Goal: Task Accomplishment & Management: Complete application form

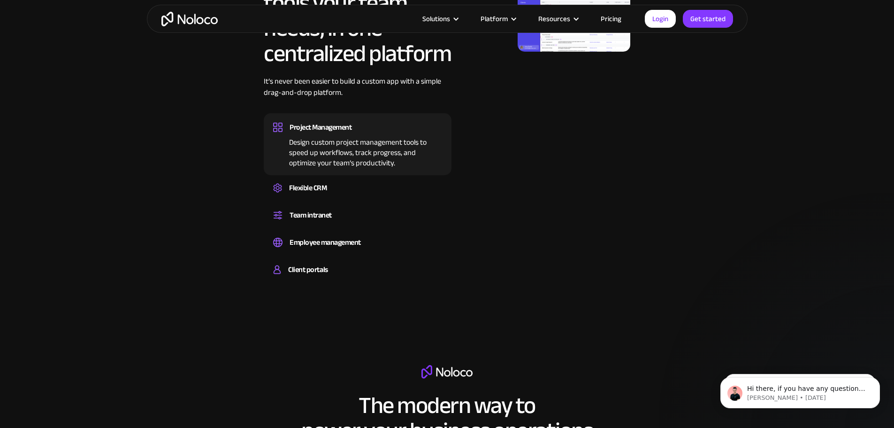
scroll to position [610, 0]
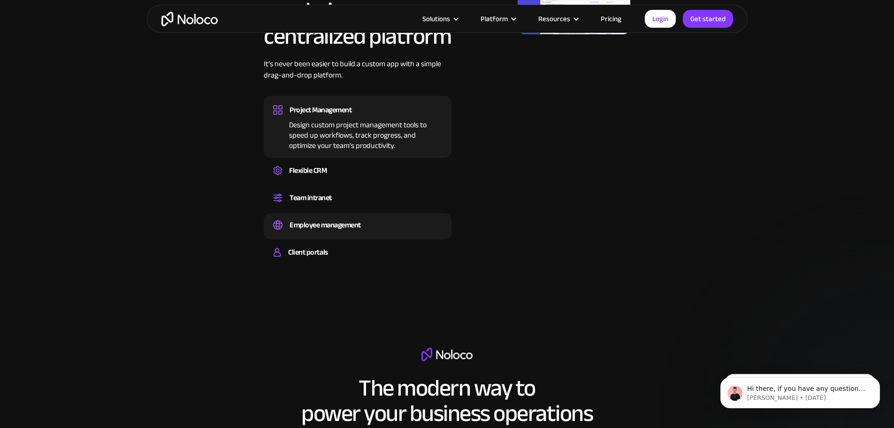
click at [403, 232] on div "Employee management" at bounding box center [357, 225] width 169 height 14
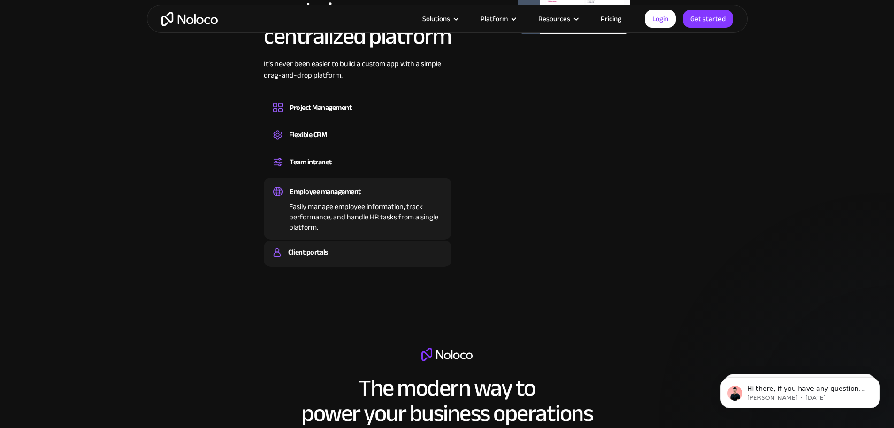
click at [378, 259] on div "Client portals" at bounding box center [357, 252] width 169 height 14
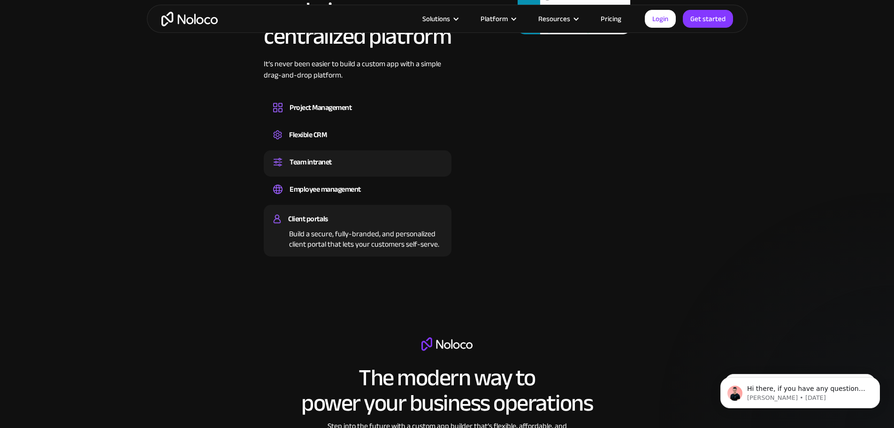
click at [370, 169] on div "Team intranet" at bounding box center [357, 162] width 169 height 14
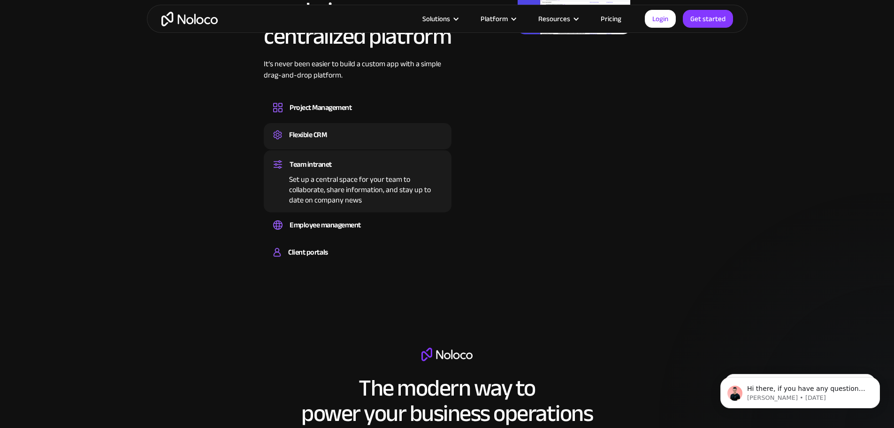
click at [387, 142] on div "Flexible CRM" at bounding box center [357, 135] width 169 height 14
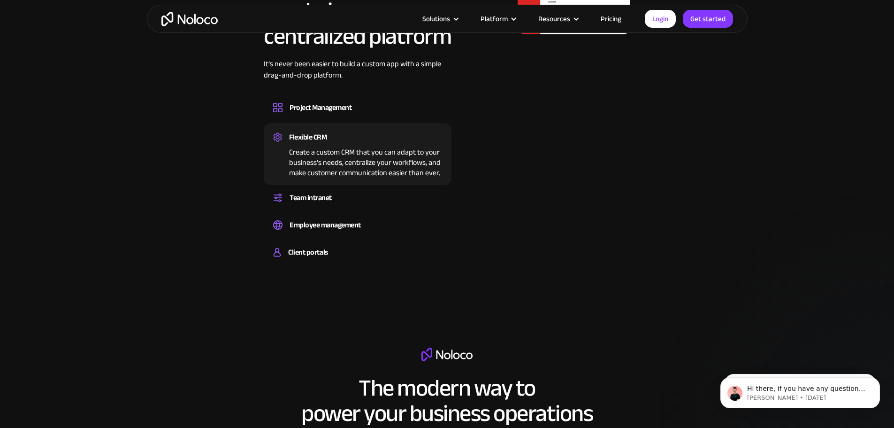
click at [414, 95] on div "It’s never been easier to build a custom app with a simple drag-and-drop platfo…" at bounding box center [358, 76] width 188 height 37
click at [409, 120] on div "Project Management Design custom project management tools to speed up workflows…" at bounding box center [358, 109] width 188 height 26
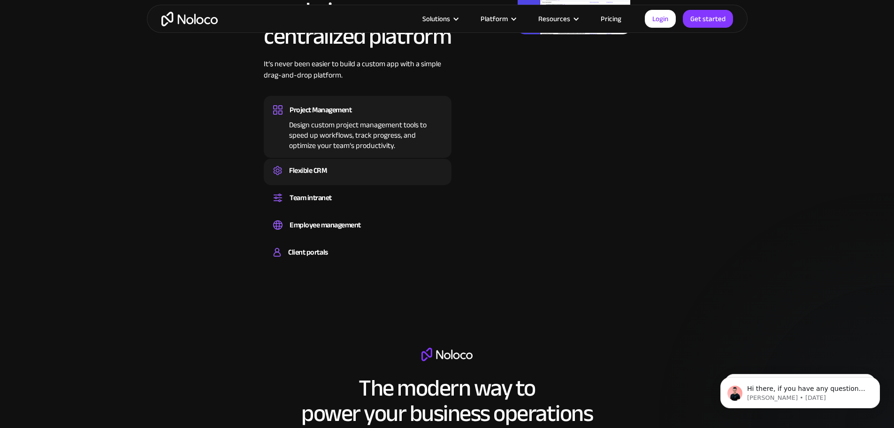
click at [385, 177] on div "Flexible CRM" at bounding box center [357, 170] width 169 height 14
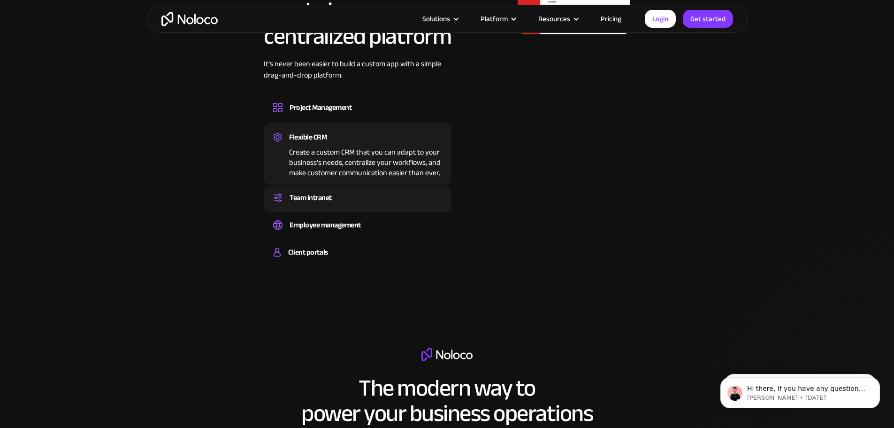
click at [378, 212] on div "Team intranet Set up a central space for your team to collaborate, share inform…" at bounding box center [358, 199] width 188 height 26
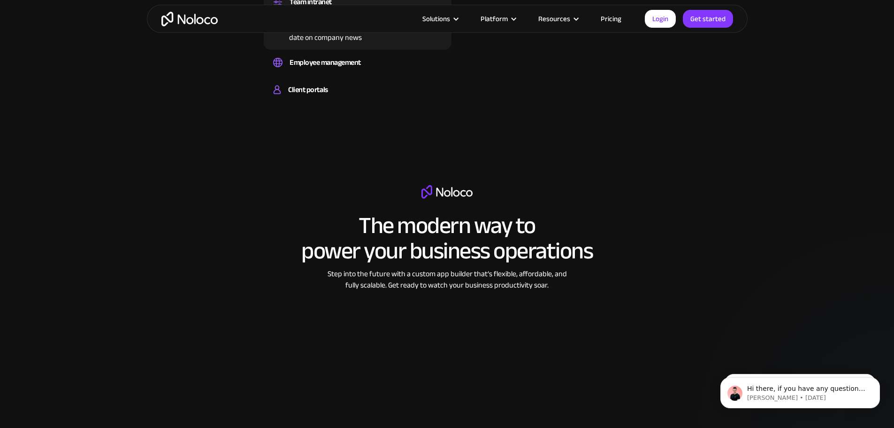
scroll to position [985, 0]
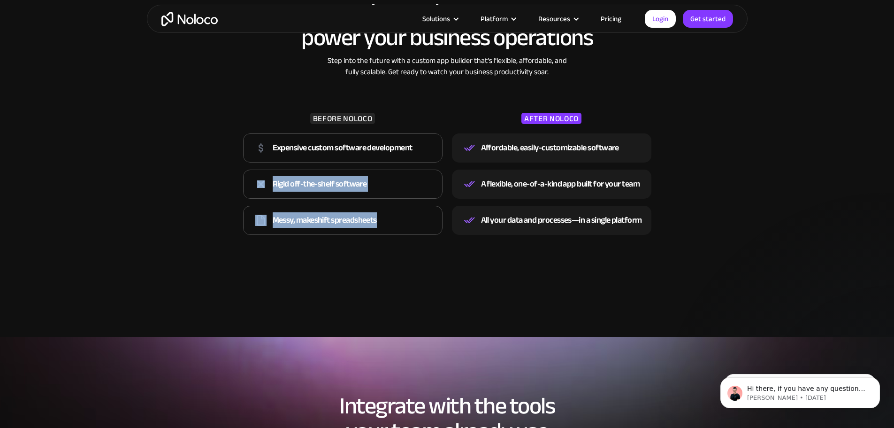
drag, startPoint x: 416, startPoint y: 170, endPoint x: 491, endPoint y: 212, distance: 86.3
click at [393, 238] on div "Expensive custom software development Rigid off-the-shelf software Messy, makes…" at bounding box center [342, 184] width 199 height 108
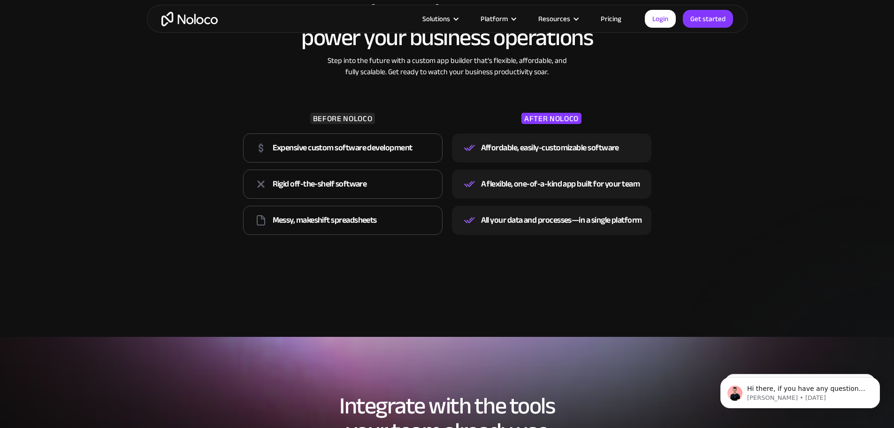
drag, startPoint x: 764, startPoint y: 199, endPoint x: 756, endPoint y: 199, distance: 8.5
click at [764, 199] on section "The modern way to power your business operations Step into the future with a cu…" at bounding box center [447, 126] width 894 height 421
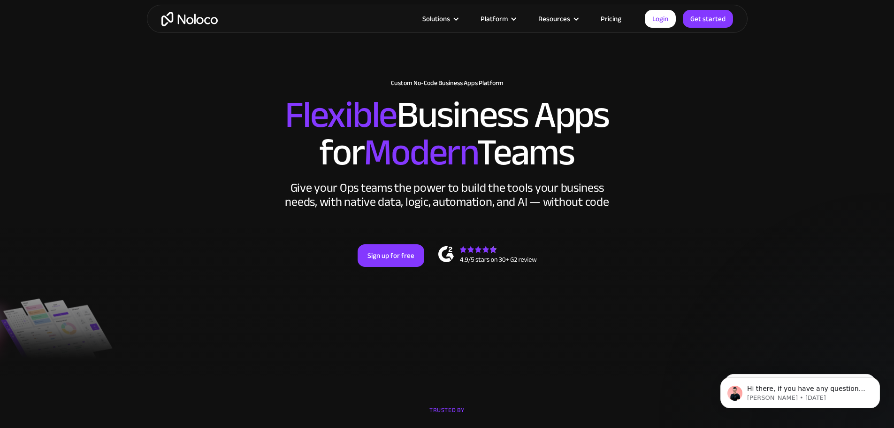
scroll to position [0, 0]
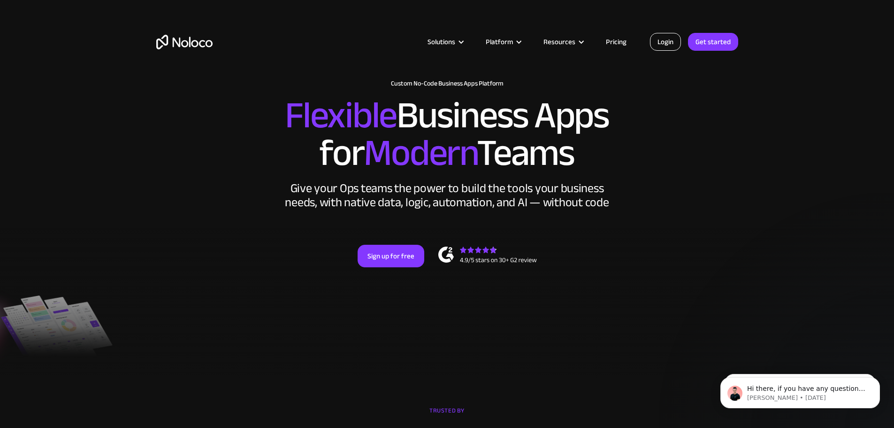
click at [672, 44] on link "Login" at bounding box center [665, 42] width 31 height 18
click at [717, 46] on link "Get started" at bounding box center [713, 42] width 50 height 18
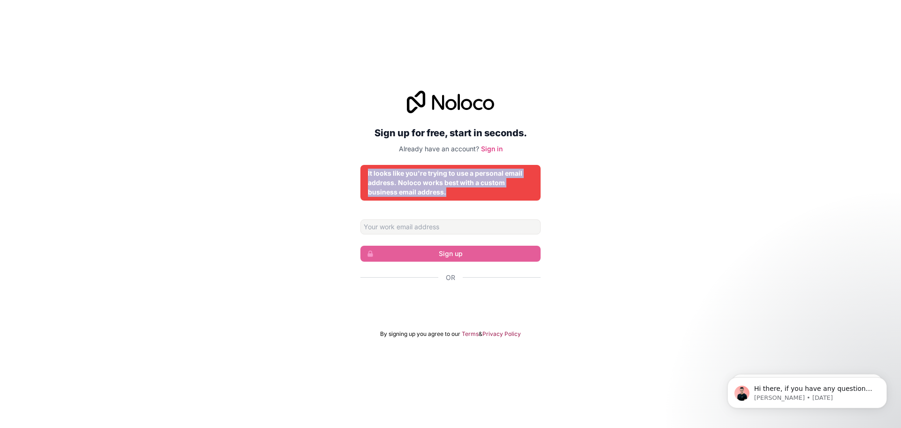
drag, startPoint x: 369, startPoint y: 171, endPoint x: 489, endPoint y: 191, distance: 121.3
click at [489, 191] on div "It looks like you're trying to use a personal email address. Noloco works best …" at bounding box center [450, 182] width 165 height 28
click at [516, 192] on div "It looks like you're trying to use a personal email address. Noloco works best …" at bounding box center [450, 182] width 165 height 28
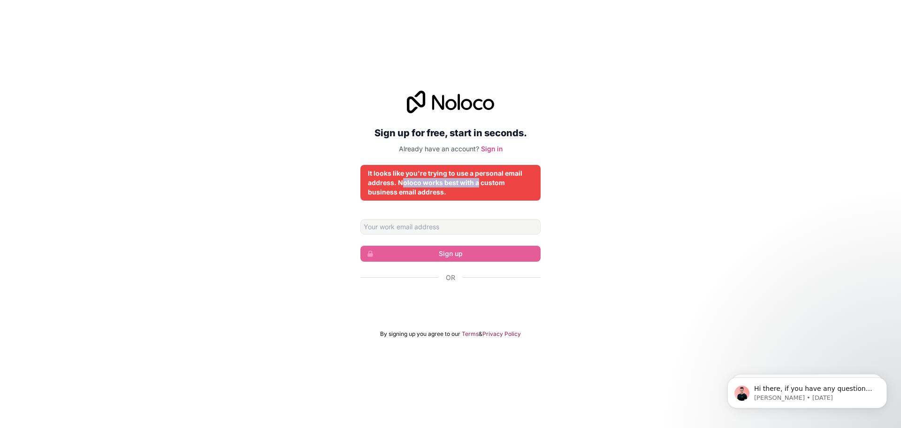
drag, startPoint x: 402, startPoint y: 180, endPoint x: 478, endPoint y: 183, distance: 76.1
click at [478, 183] on div "It looks like you're trying to use a personal email address. Noloco works best …" at bounding box center [450, 182] width 165 height 28
click at [444, 229] on input "Email address" at bounding box center [450, 226] width 180 height 15
click at [496, 147] on link "Sign in" at bounding box center [492, 149] width 22 height 8
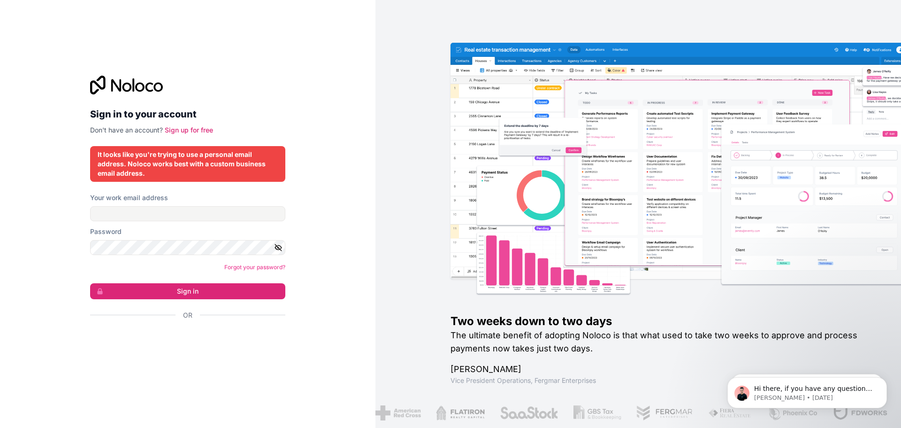
click at [166, 223] on form "Your work email address Password Forgot your password? Sign in Or" at bounding box center [187, 273] width 195 height 160
click at [173, 218] on input "Your work email address" at bounding box center [187, 213] width 195 height 15
click at [185, 130] on link "Sign up for free" at bounding box center [189, 130] width 48 height 8
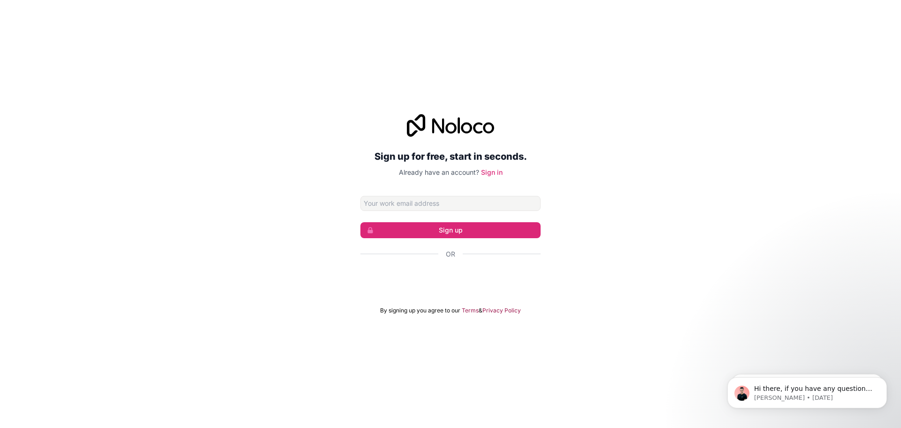
click at [408, 198] on input "Email address" at bounding box center [450, 203] width 180 height 15
type input "[EMAIL_ADDRESS][DOMAIN_NAME]"
click button "Sign up" at bounding box center [450, 230] width 180 height 16
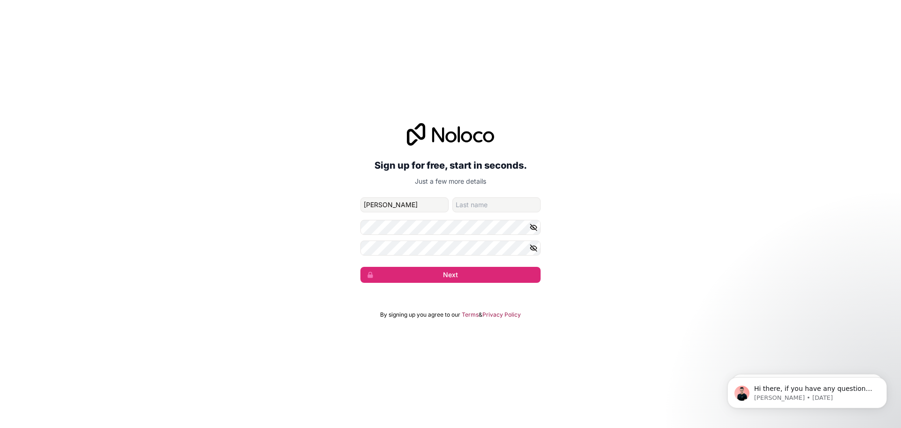
type input "[PERSON_NAME]"
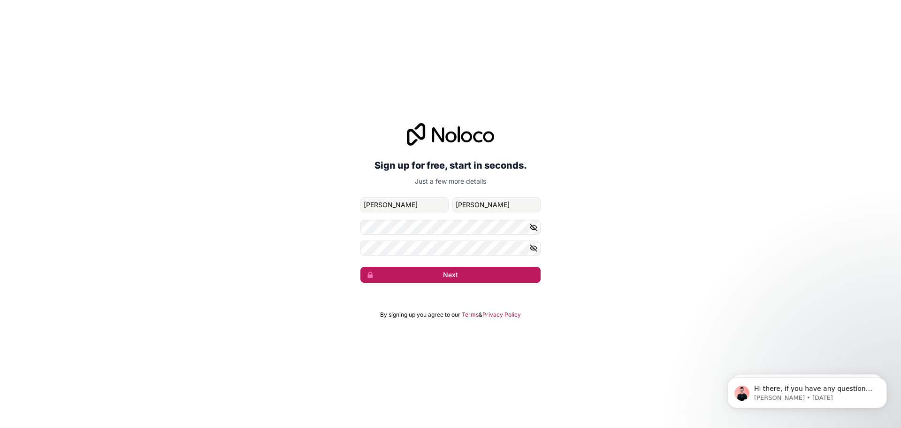
click at [461, 280] on button "Next" at bounding box center [450, 275] width 180 height 16
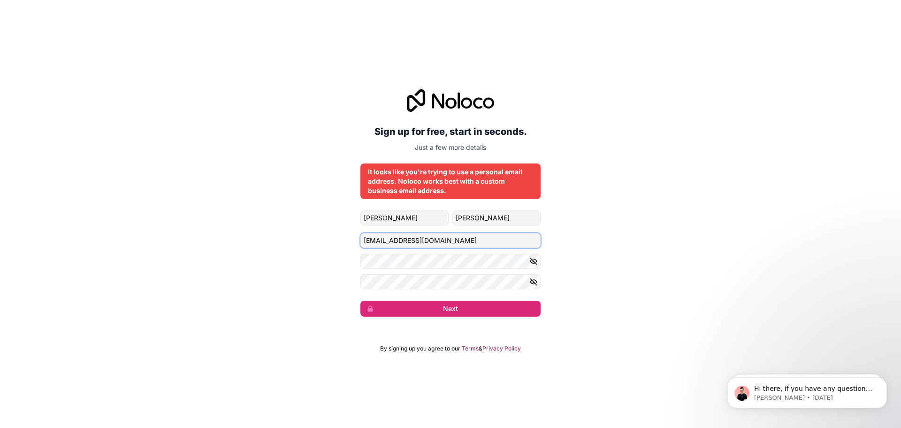
click at [467, 246] on input "[EMAIL_ADDRESS][DOMAIN_NAME]" at bounding box center [450, 240] width 180 height 15
type input "[EMAIL_ADDRESS][DOMAIN_NAME]"
click at [360, 300] on button "Next" at bounding box center [450, 308] width 180 height 16
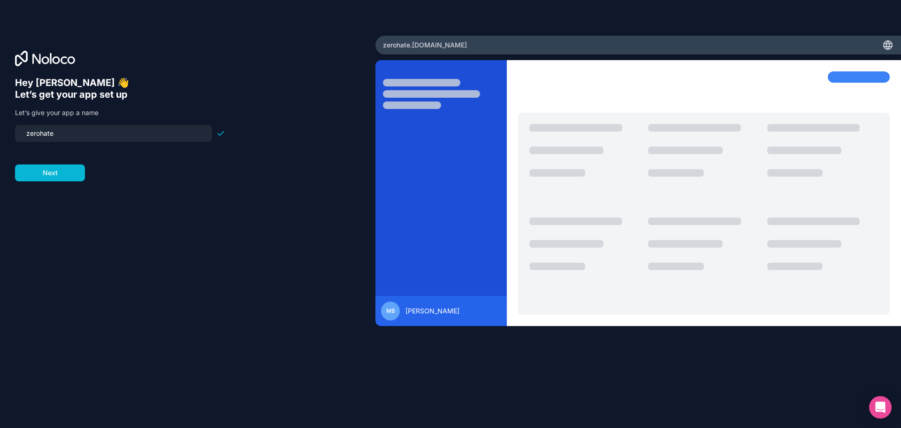
drag, startPoint x: 78, startPoint y: 133, endPoint x: 32, endPoint y: 119, distance: 48.2
click at [0, 120] on div "Hey [PERSON_NAME] 👋 Let’s get your app set up Let’s give your app a name zeroha…" at bounding box center [187, 214] width 375 height 356
type input "zero"
click at [80, 171] on button "Next" at bounding box center [50, 172] width 70 height 17
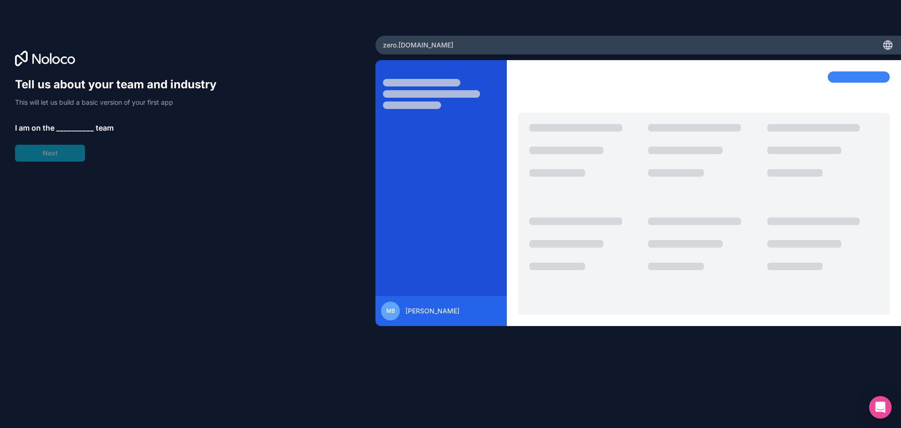
click at [73, 132] on span "__________" at bounding box center [75, 127] width 38 height 11
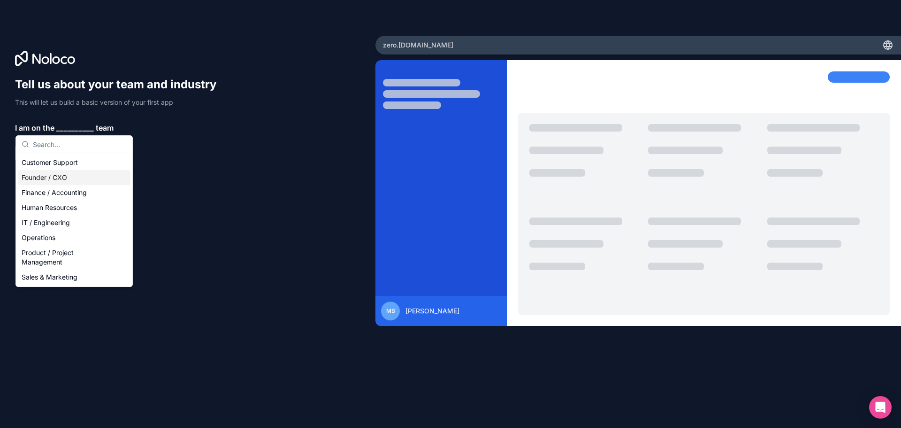
click at [86, 176] on div "Founder / CXO" at bounding box center [74, 177] width 113 height 15
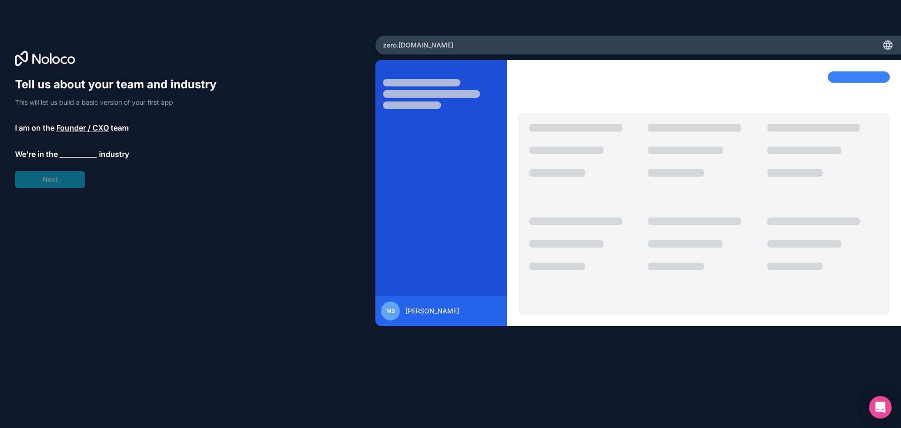
click at [82, 155] on span "__________" at bounding box center [79, 153] width 38 height 11
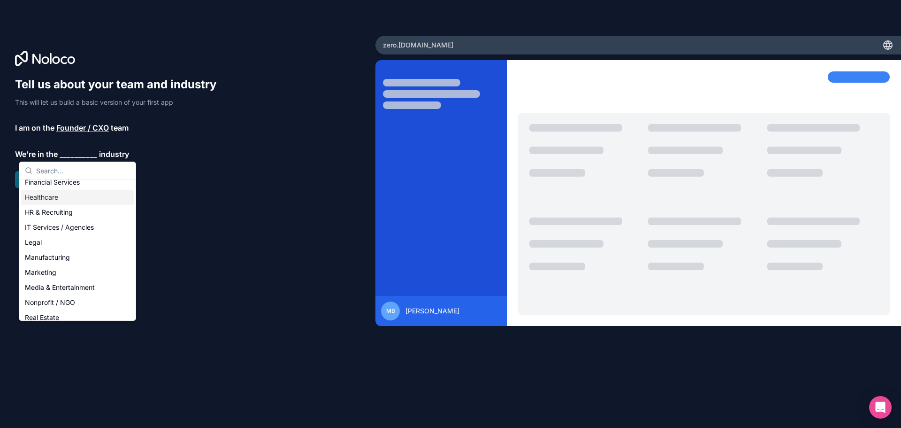
scroll to position [94, 0]
click at [90, 215] on div "Legal" at bounding box center [77, 214] width 113 height 15
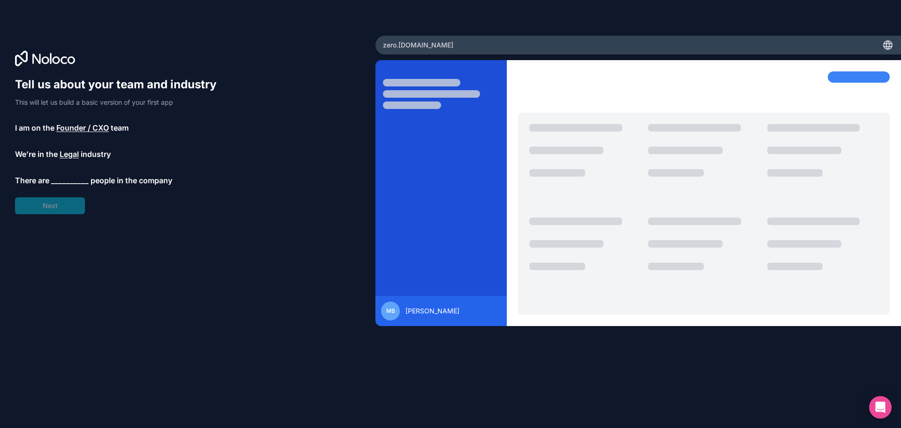
click at [70, 181] on span "__________" at bounding box center [70, 180] width 38 height 11
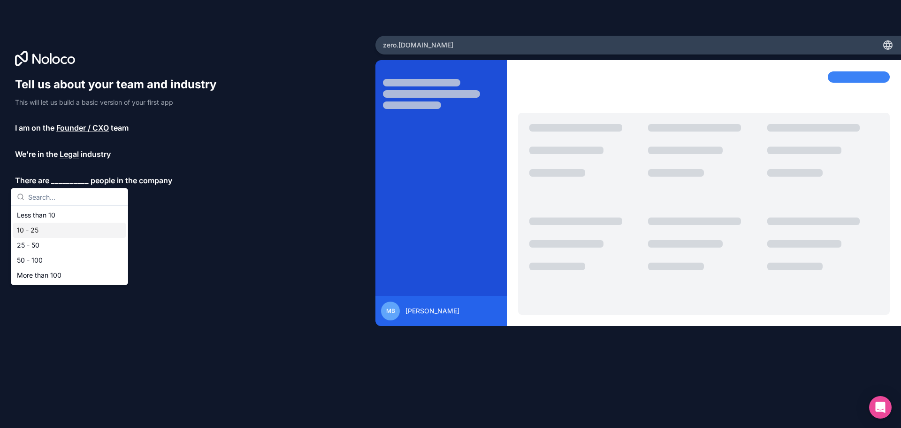
click at [78, 227] on div "10 - 25" at bounding box center [69, 229] width 113 height 15
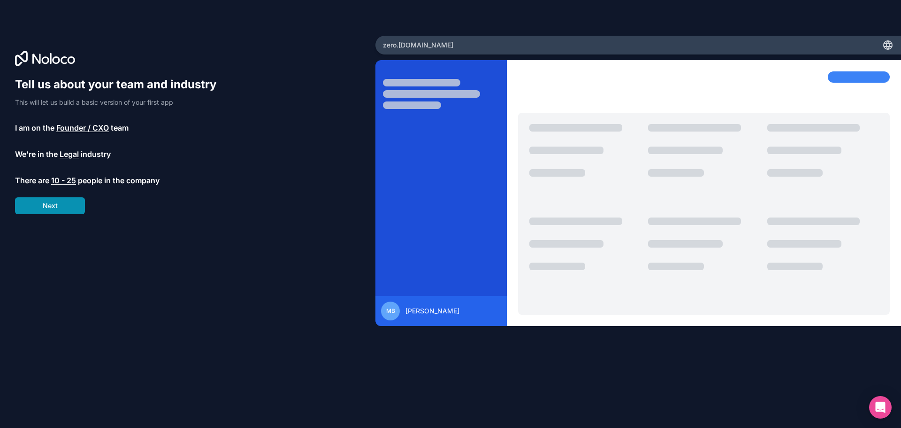
click at [65, 209] on button "Next" at bounding box center [50, 205] width 70 height 17
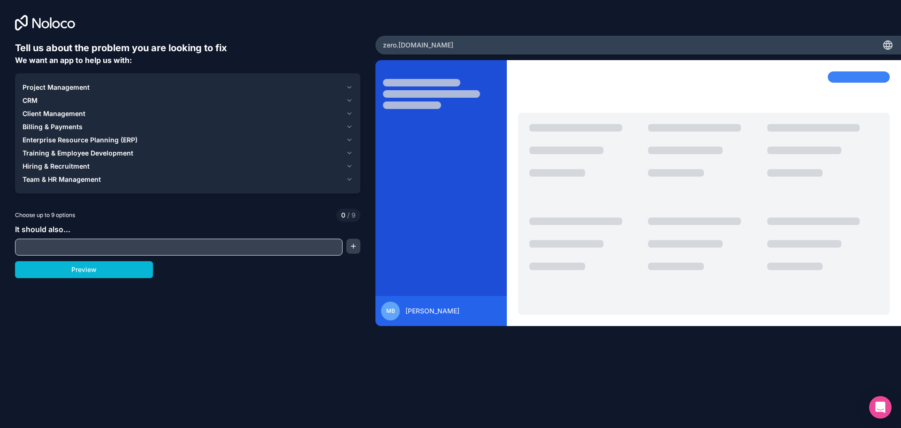
click at [45, 88] on span "Project Management" at bounding box center [56, 87] width 67 height 9
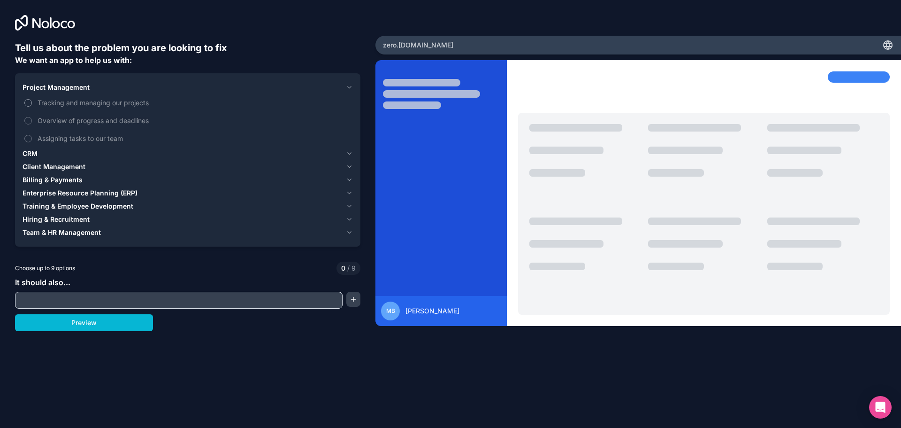
click at [93, 104] on span "Tracking and managing our projects" at bounding box center [194, 103] width 313 height 10
click at [32, 104] on button "Tracking and managing our projects" at bounding box center [28, 103] width 8 height 8
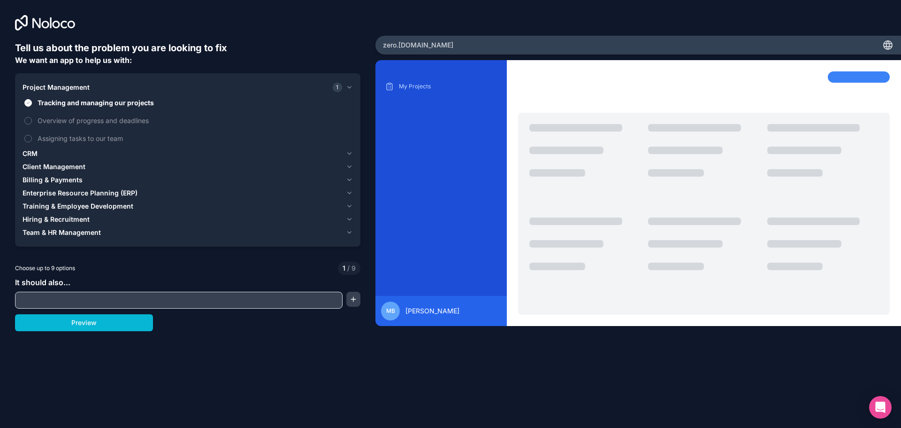
click at [41, 154] on div "CRM" at bounding box center [183, 153] width 320 height 9
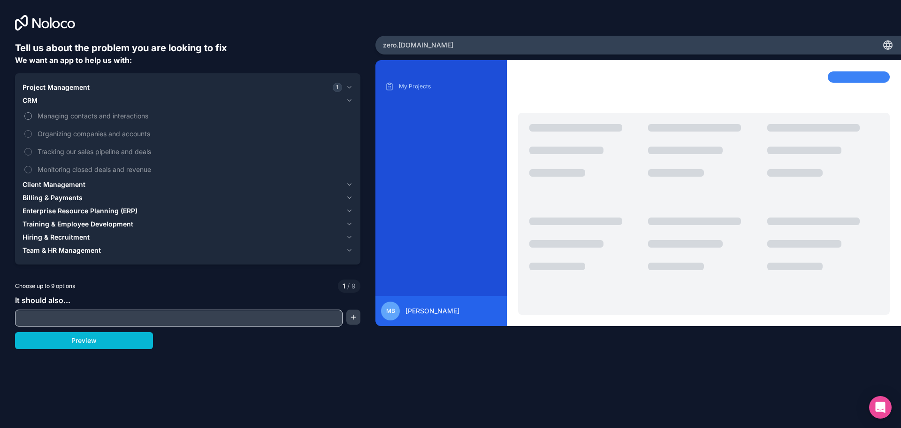
click at [97, 120] on span "Managing contacts and interactions" at bounding box center [194, 116] width 313 height 10
click at [32, 120] on button "Managing contacts and interactions" at bounding box center [28, 116] width 8 height 8
click at [103, 152] on span "Tracking our sales pipeline and deals" at bounding box center [194, 151] width 313 height 10
click at [32, 152] on button "Tracking our sales pipeline and deals" at bounding box center [28, 152] width 8 height 8
click at [107, 168] on span "Monitoring closed deals and revenue" at bounding box center [194, 169] width 313 height 10
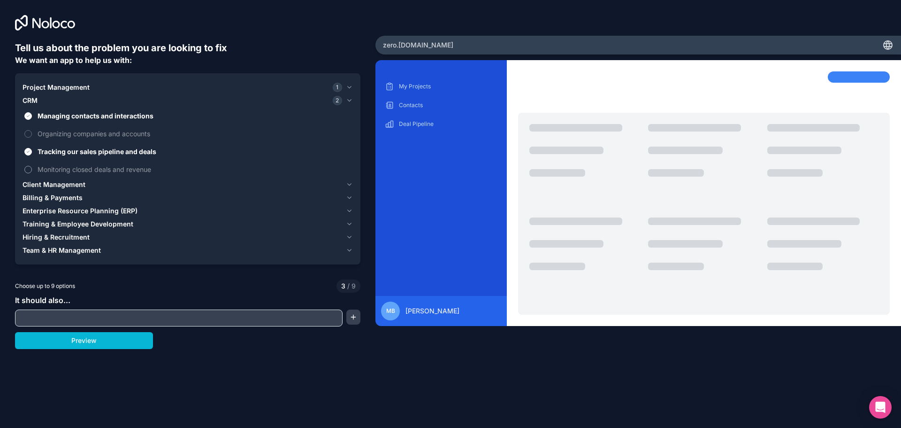
click at [32, 168] on button "Monitoring closed deals and revenue" at bounding box center [28, 170] width 8 height 8
click at [69, 186] on span "Client Management" at bounding box center [54, 184] width 63 height 9
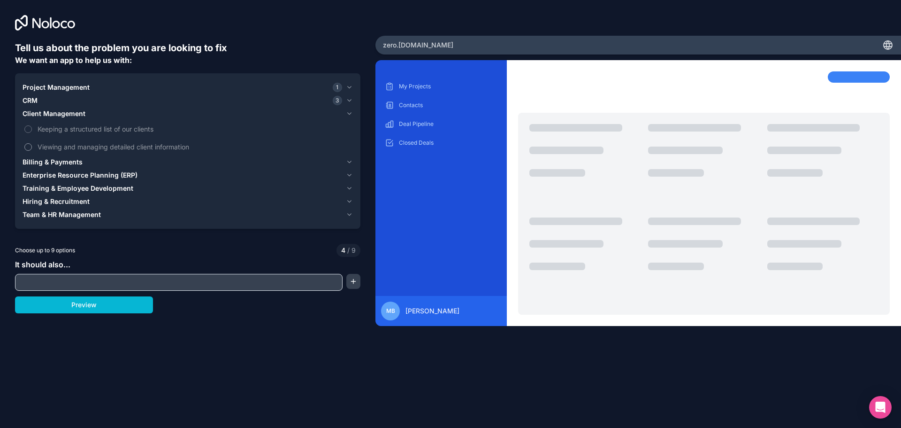
click at [80, 150] on span "Viewing and managing detailed client information" at bounding box center [194, 147] width 313 height 10
click at [32, 150] on button "Viewing and managing detailed client information" at bounding box center [28, 147] width 8 height 8
click at [66, 163] on span "Billing & Payments" at bounding box center [53, 161] width 60 height 9
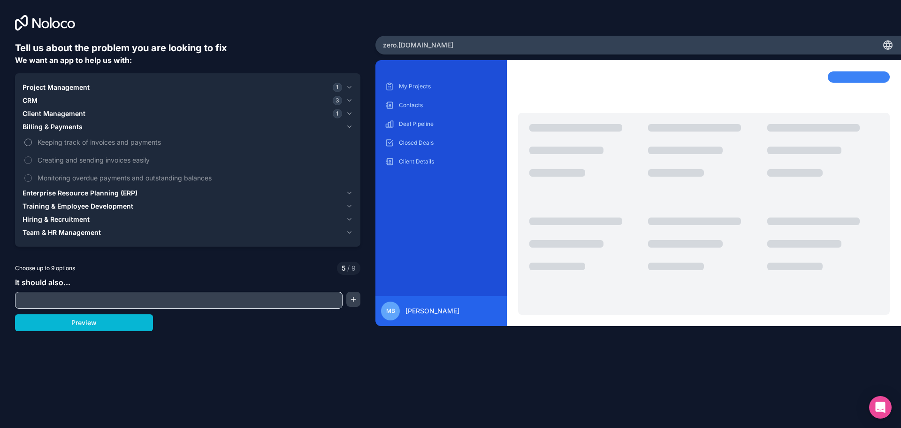
click at [119, 140] on span "Keeping track of invoices and payments" at bounding box center [194, 142] width 313 height 10
click at [32, 140] on button "Keeping track of invoices and payments" at bounding box center [28, 142] width 8 height 8
click at [119, 162] on span "Creating and sending invoices easily" at bounding box center [194, 160] width 313 height 10
click at [32, 162] on button "Creating and sending invoices easily" at bounding box center [28, 160] width 8 height 8
click at [112, 161] on span "Creating and sending invoices easily" at bounding box center [194, 160] width 313 height 10
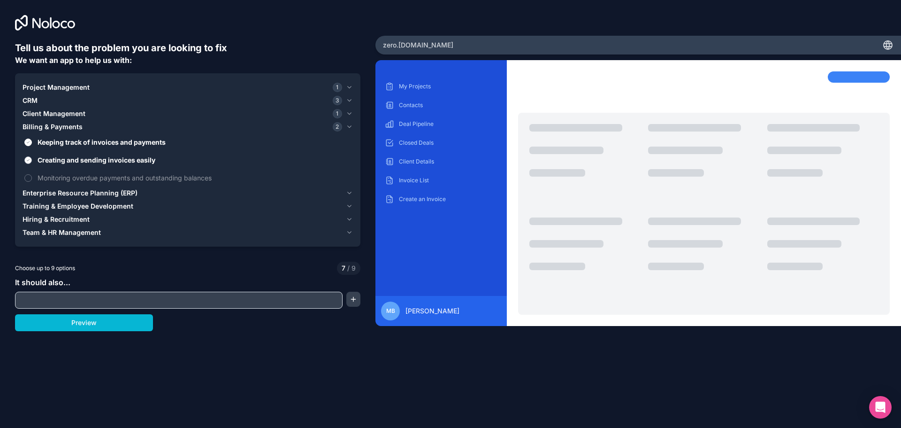
click at [32, 161] on button "Creating and sending invoices easily" at bounding box center [28, 160] width 8 height 8
drag, startPoint x: 125, startPoint y: 178, endPoint x: 125, endPoint y: 184, distance: 6.1
click at [124, 179] on span "Monitoring overdue payments and outstanding balances" at bounding box center [194, 178] width 313 height 10
click at [32, 179] on button "Monitoring overdue payments and outstanding balances" at bounding box center [28, 178] width 8 height 8
click at [107, 190] on span "Enterprise Resource Planning (ERP)" at bounding box center [80, 192] width 115 height 9
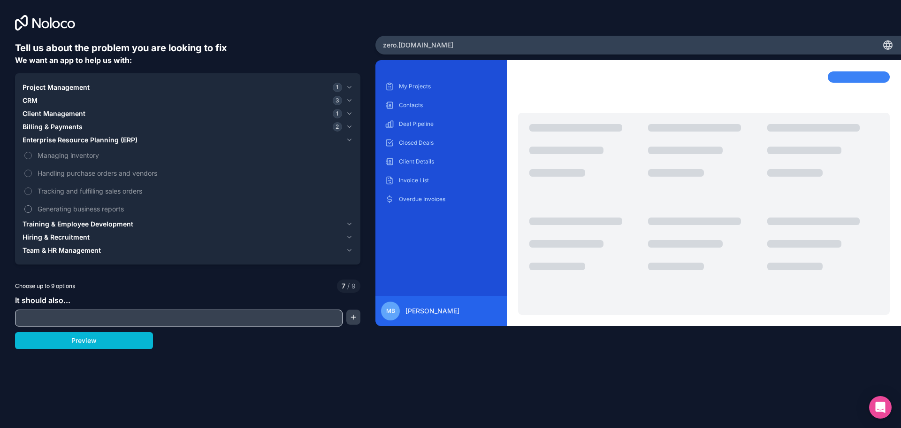
click at [118, 208] on span "Generating business reports" at bounding box center [194, 209] width 313 height 10
click at [32, 208] on button "Generating business reports" at bounding box center [28, 209] width 8 height 8
click at [107, 230] on button "Hiring & Recruitment" at bounding box center [188, 236] width 330 height 13
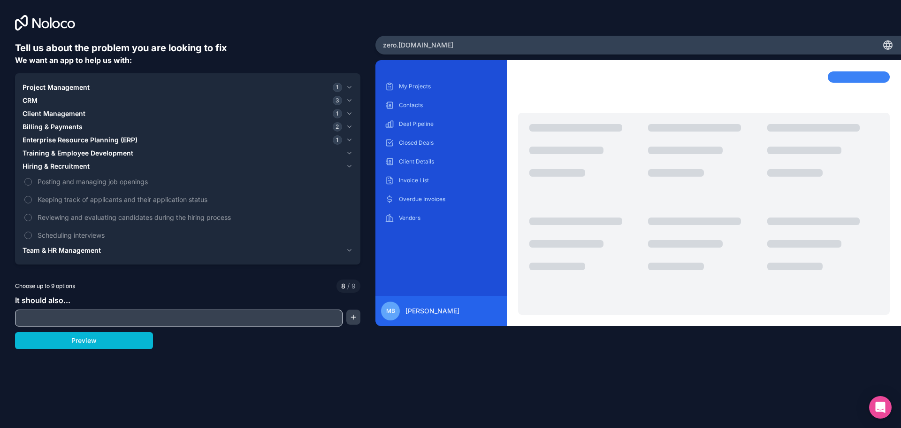
click at [67, 153] on span "Training & Employee Development" at bounding box center [78, 152] width 111 height 9
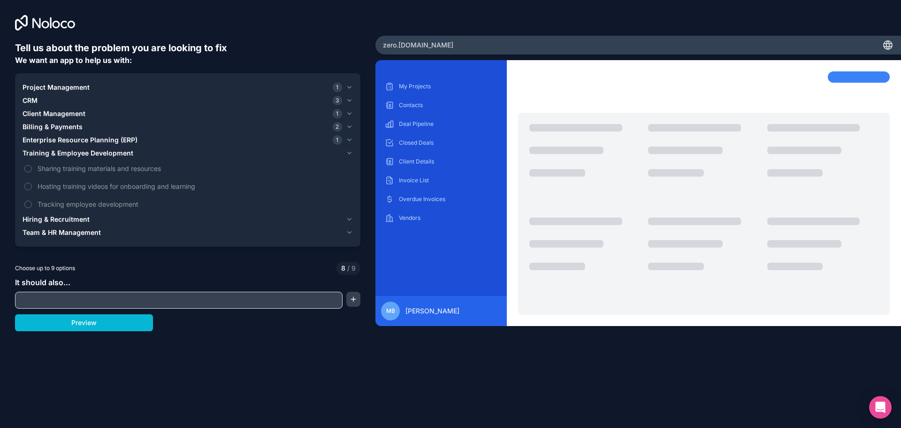
click at [75, 221] on span "Hiring & Recruitment" at bounding box center [56, 218] width 67 height 9
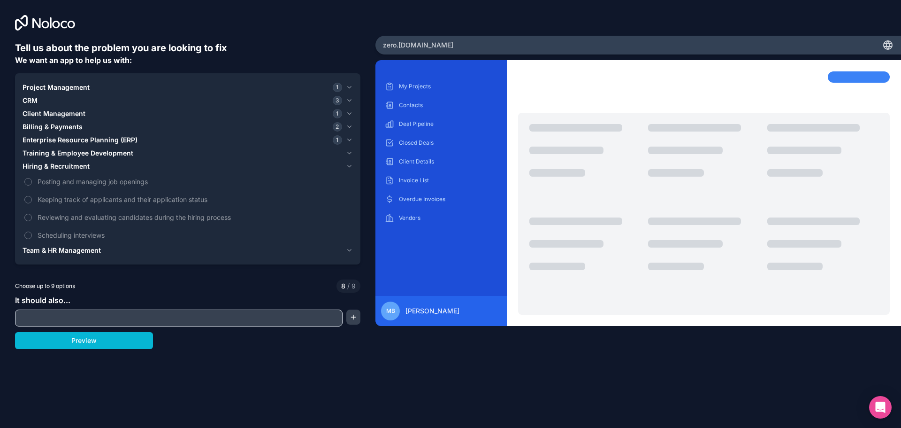
click at [93, 249] on span "Team & HR Management" at bounding box center [62, 249] width 78 height 9
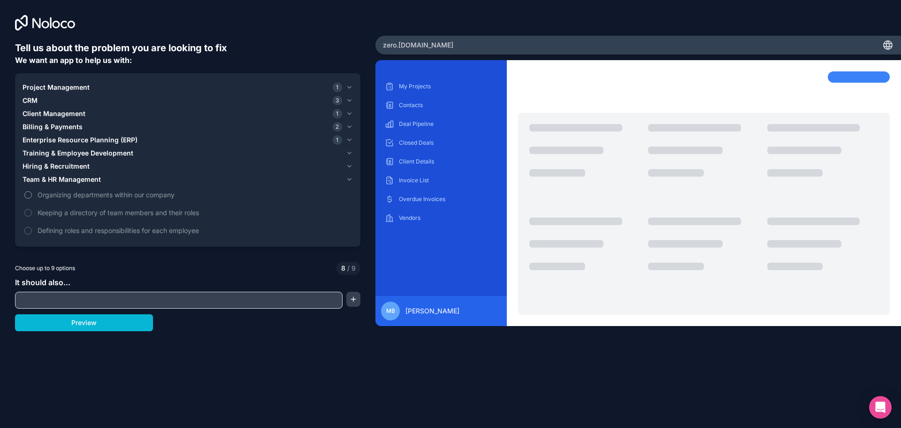
click at [160, 197] on span "Organizing departments within our company" at bounding box center [194, 195] width 313 height 10
click at [32, 197] on button "Organizing departments within our company" at bounding box center [28, 195] width 8 height 8
click at [182, 214] on span "Keeping a directory of team members and their roles" at bounding box center [194, 212] width 313 height 10
click at [34, 211] on label "Keeping a directory of team members and their roles" at bounding box center [188, 212] width 330 height 17
click at [20, 212] on div "Project Management 1 CRM 3 Client Management 1 Billing & Payments 2 Enterprise …" at bounding box center [187, 159] width 345 height 173
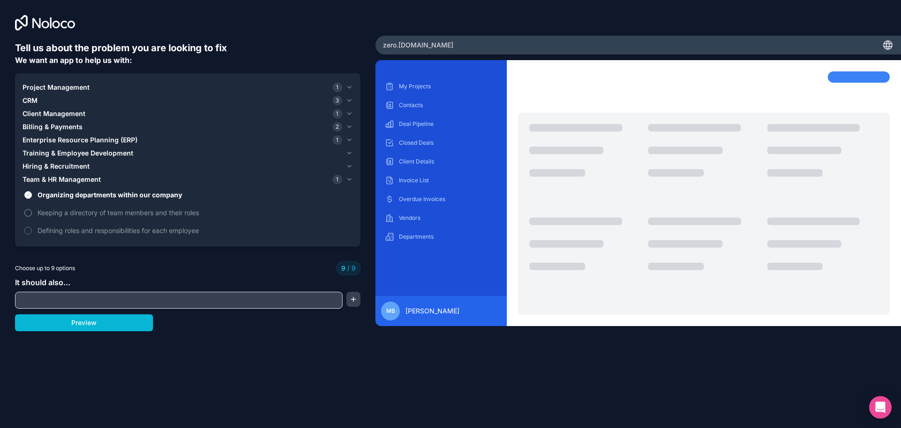
click at [47, 214] on span "Keeping a directory of team members and their roles" at bounding box center [194, 212] width 313 height 10
click at [38, 227] on span "Defining roles and responsibilities for each employee" at bounding box center [194, 230] width 313 height 10
click at [59, 200] on label "Organizing departments within our company" at bounding box center [188, 194] width 330 height 17
click at [32, 199] on button "Organizing departments within our company" at bounding box center [28, 195] width 8 height 8
click at [62, 216] on span "Keeping a directory of team members and their roles" at bounding box center [194, 212] width 313 height 10
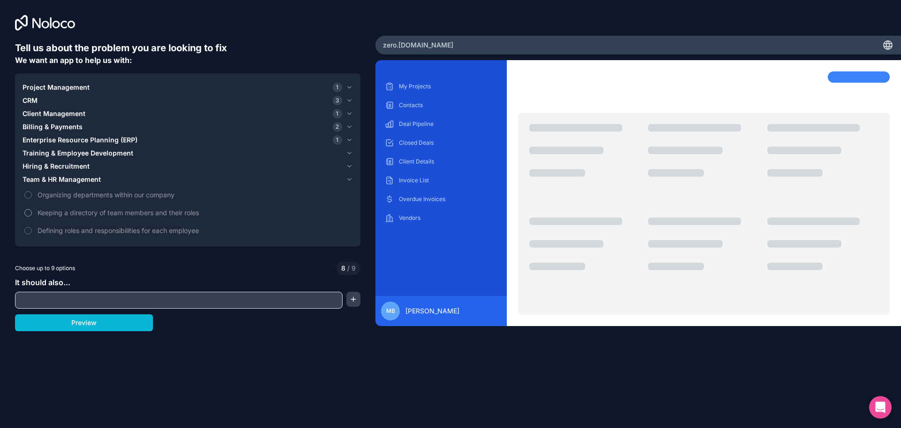
click at [32, 216] on button "Keeping a directory of team members and their roles" at bounding box center [28, 213] width 8 height 8
click at [61, 227] on span "Defining roles and responsibilities for each employee" at bounding box center [194, 230] width 313 height 10
click at [65, 200] on label "Organizing departments within our company" at bounding box center [188, 194] width 330 height 17
click at [67, 219] on label "Keeping a directory of team members and their roles" at bounding box center [188, 212] width 330 height 17
click at [32, 216] on button "Keeping a directory of team members and their roles" at bounding box center [28, 213] width 8 height 8
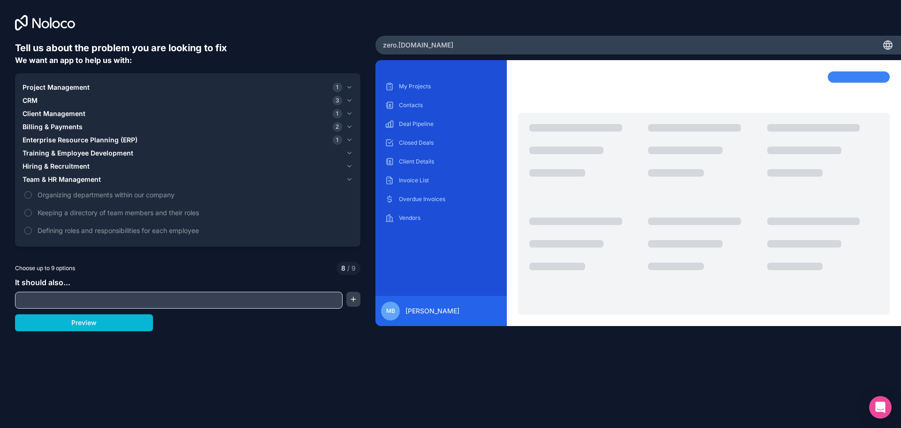
click at [134, 302] on input "text" at bounding box center [178, 299] width 323 height 13
click at [348, 300] on button "button" at bounding box center [353, 298] width 14 height 15
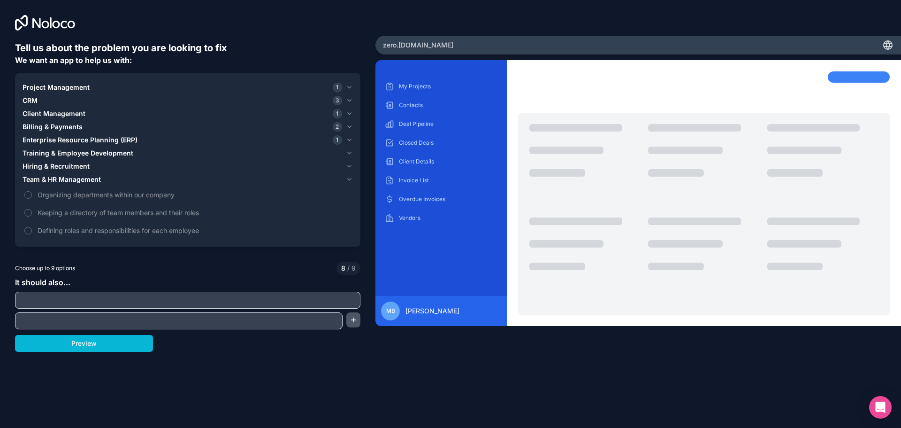
click at [353, 316] on button "button" at bounding box center [353, 319] width 14 height 15
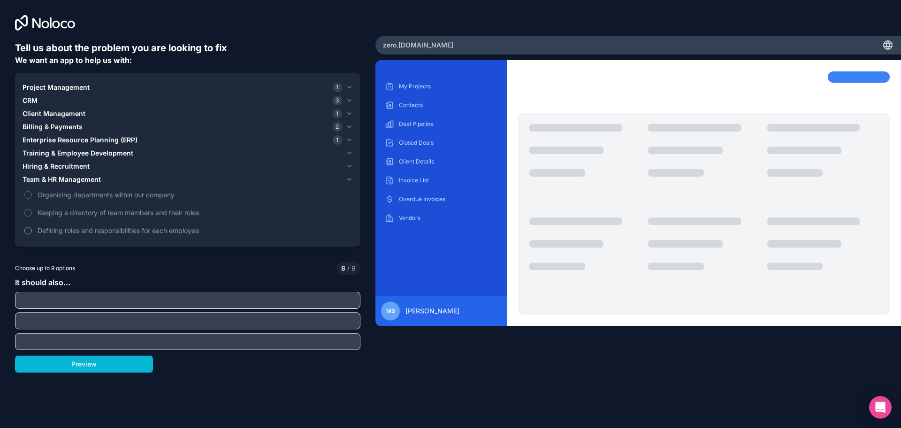
click at [111, 233] on span "Defining roles and responsibilities for each employee" at bounding box center [194, 230] width 313 height 10
click at [32, 233] on button "Defining roles and responsibilities for each employee" at bounding box center [28, 231] width 8 height 8
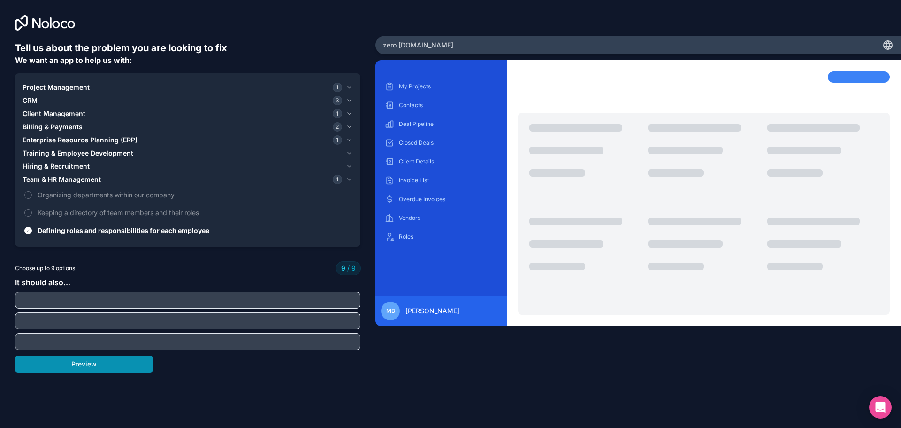
click at [135, 368] on button "Preview" at bounding box center [84, 363] width 138 height 17
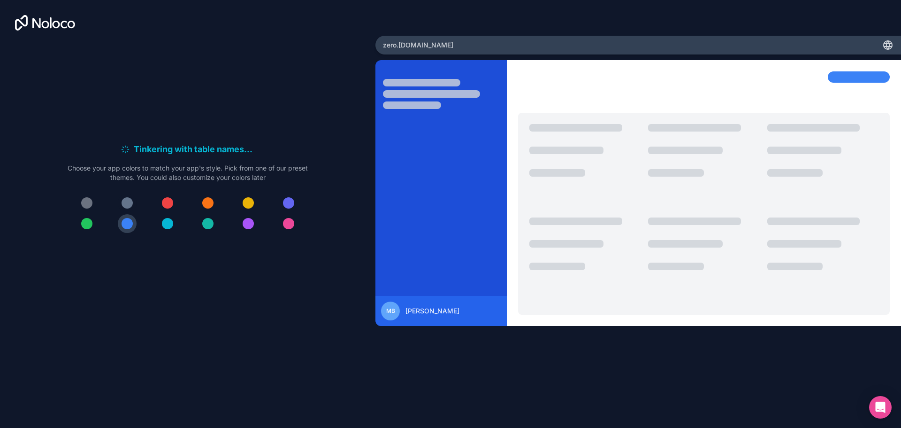
click at [131, 205] on div at bounding box center [127, 202] width 11 height 11
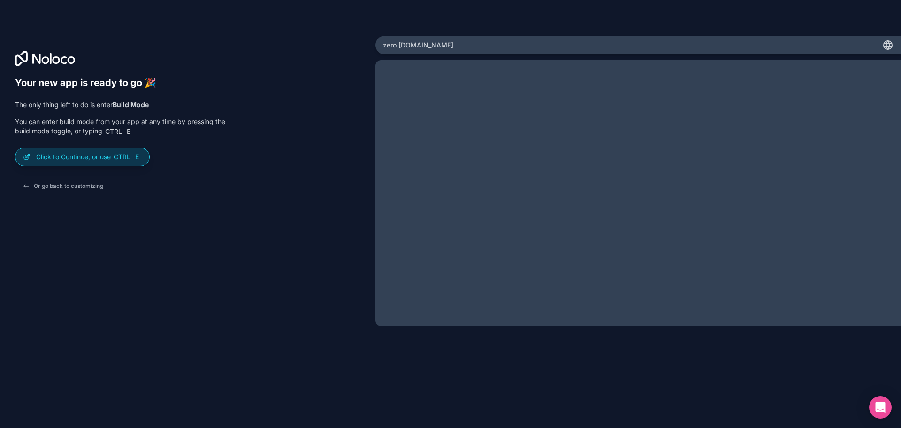
click at [125, 157] on span "Ctrl" at bounding box center [122, 157] width 19 height 8
